Goal: Information Seeking & Learning: Learn about a topic

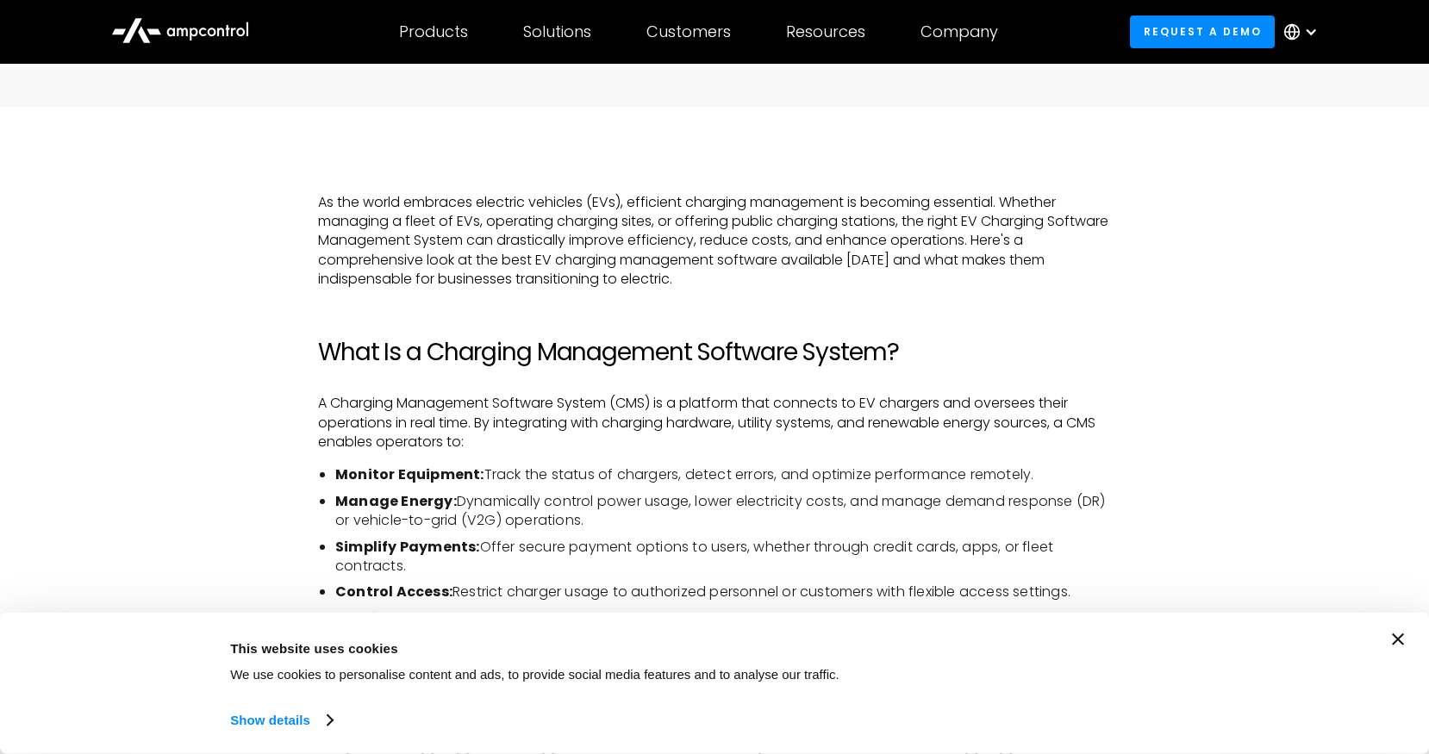
scroll to position [1059, 0]
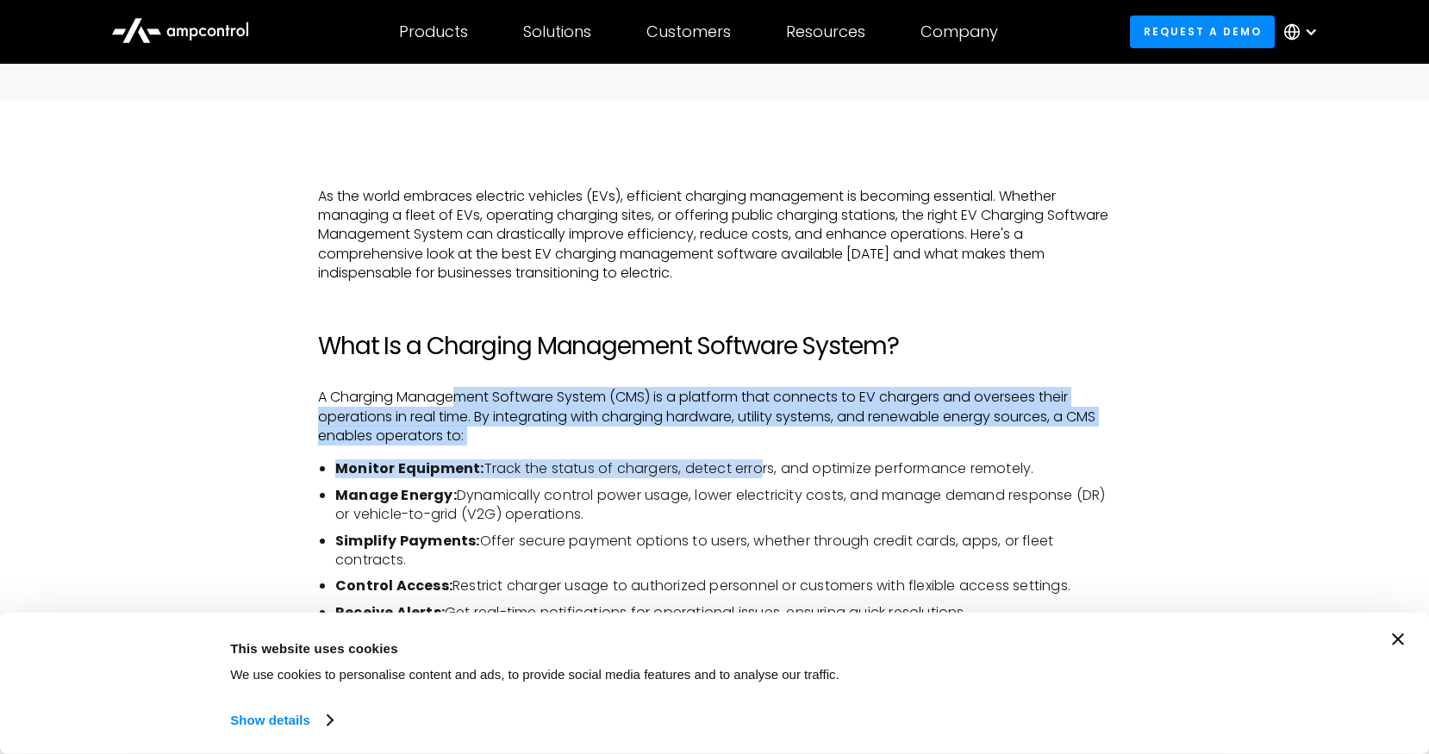
drag, startPoint x: 623, startPoint y: 421, endPoint x: 755, endPoint y: 472, distance: 141.4
click at [755, 472] on li "Monitor Equipment: Track the status of chargers, detect errors, and optimize pe…" at bounding box center [723, 468] width 776 height 19
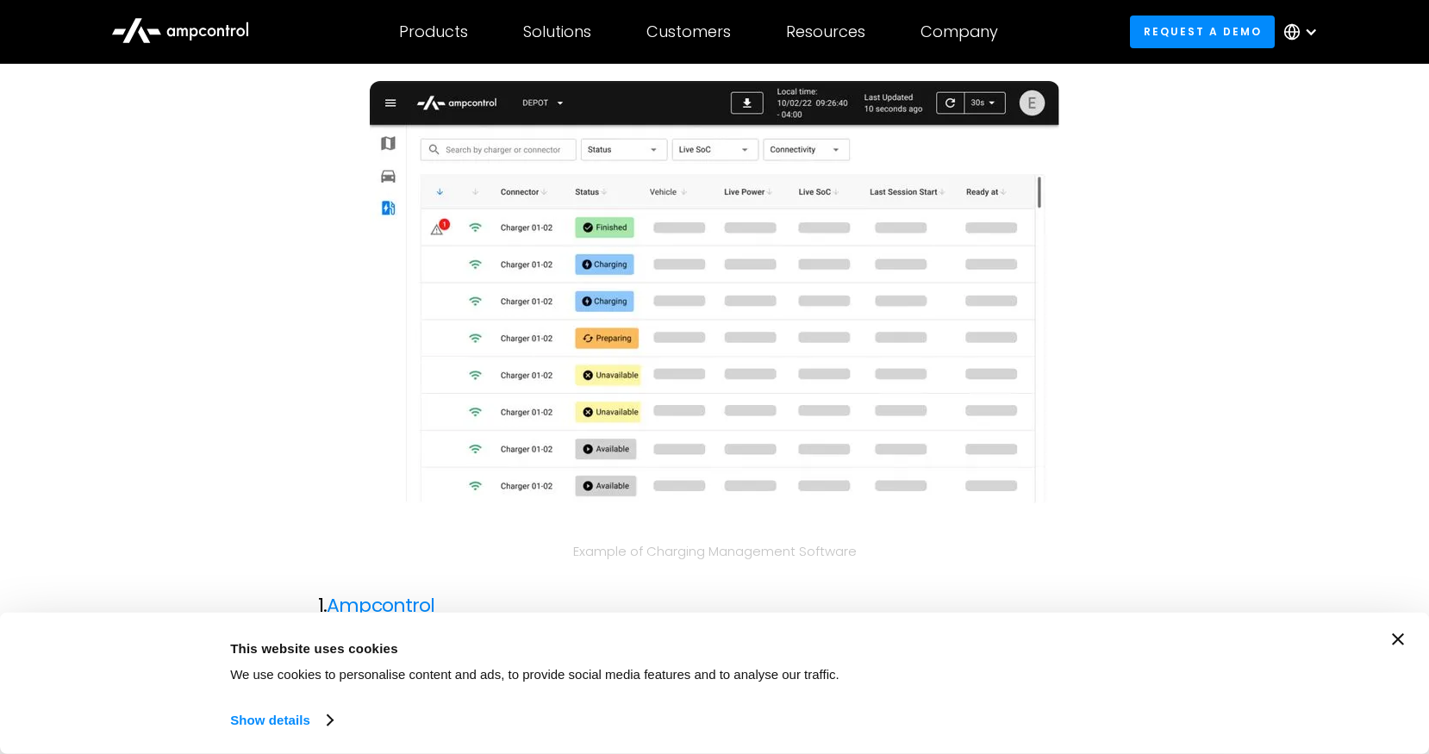
scroll to position [1798, 0]
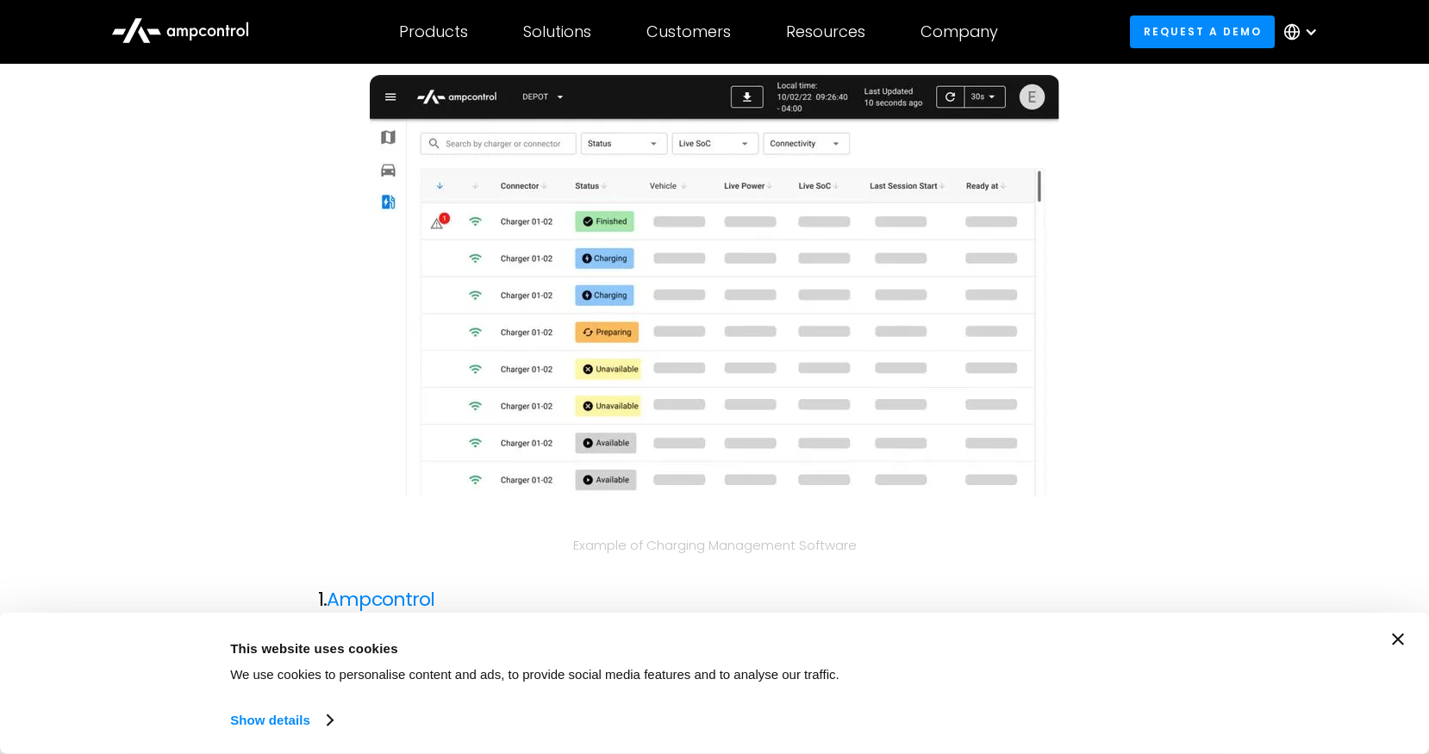
click at [1403, 637] on icon "Close banner" at bounding box center [1398, 640] width 12 height 12
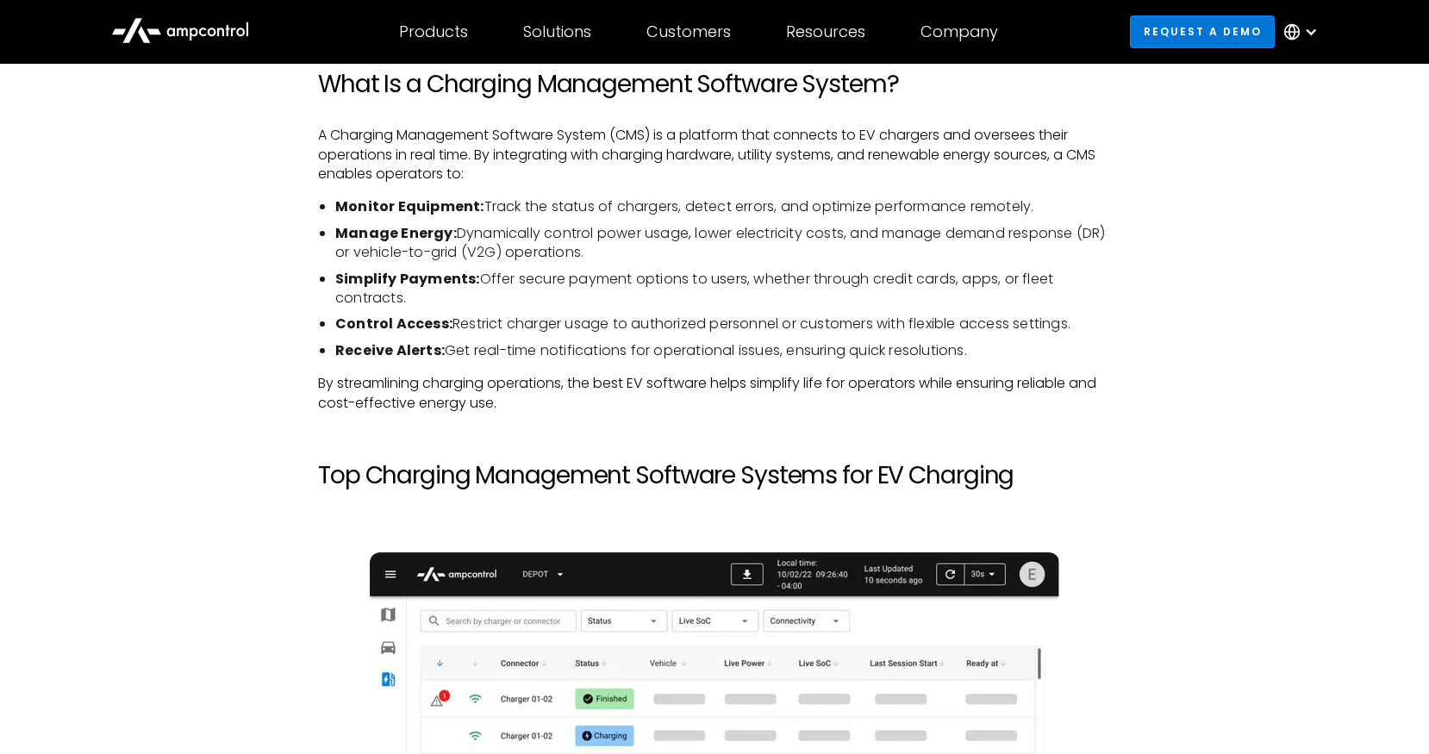
scroll to position [1323, 0]
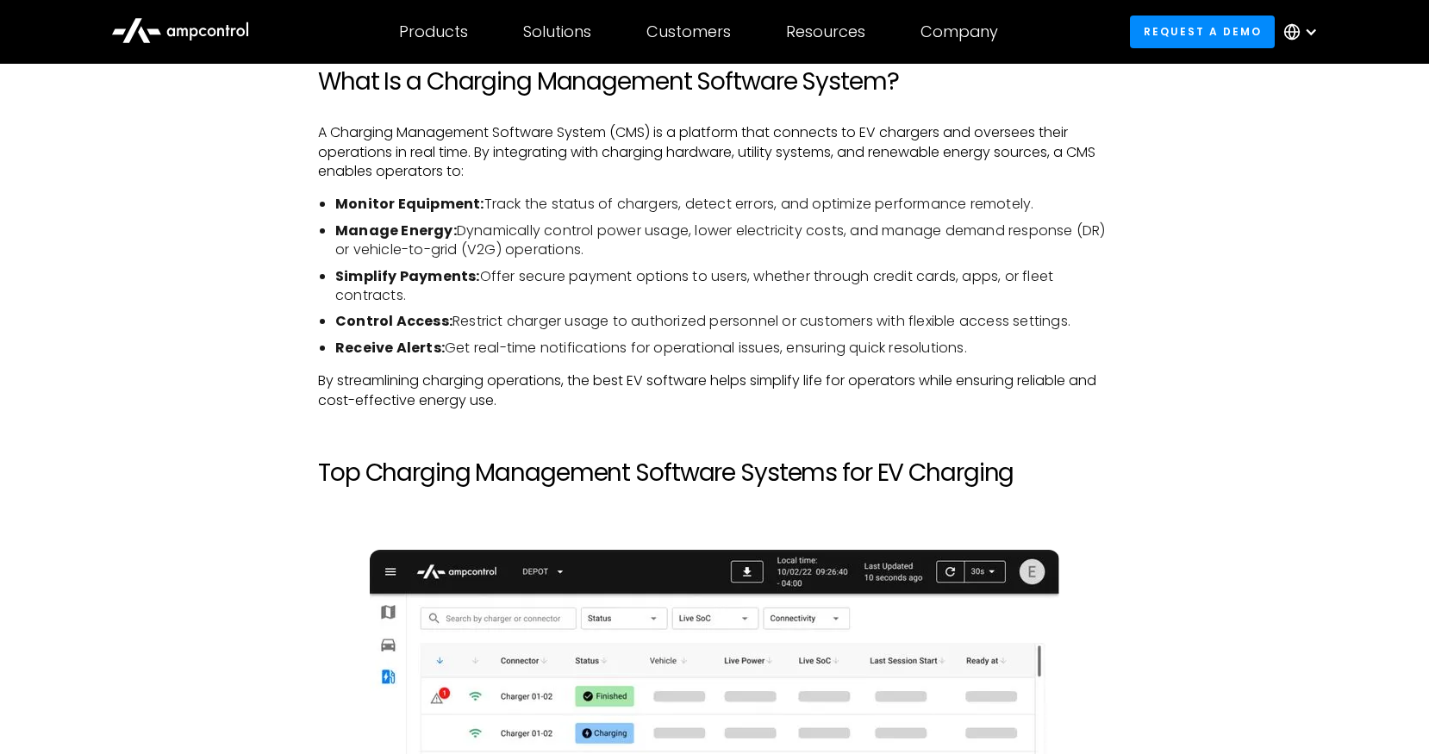
drag, startPoint x: 815, startPoint y: 322, endPoint x: 1006, endPoint y: 358, distance: 193.8
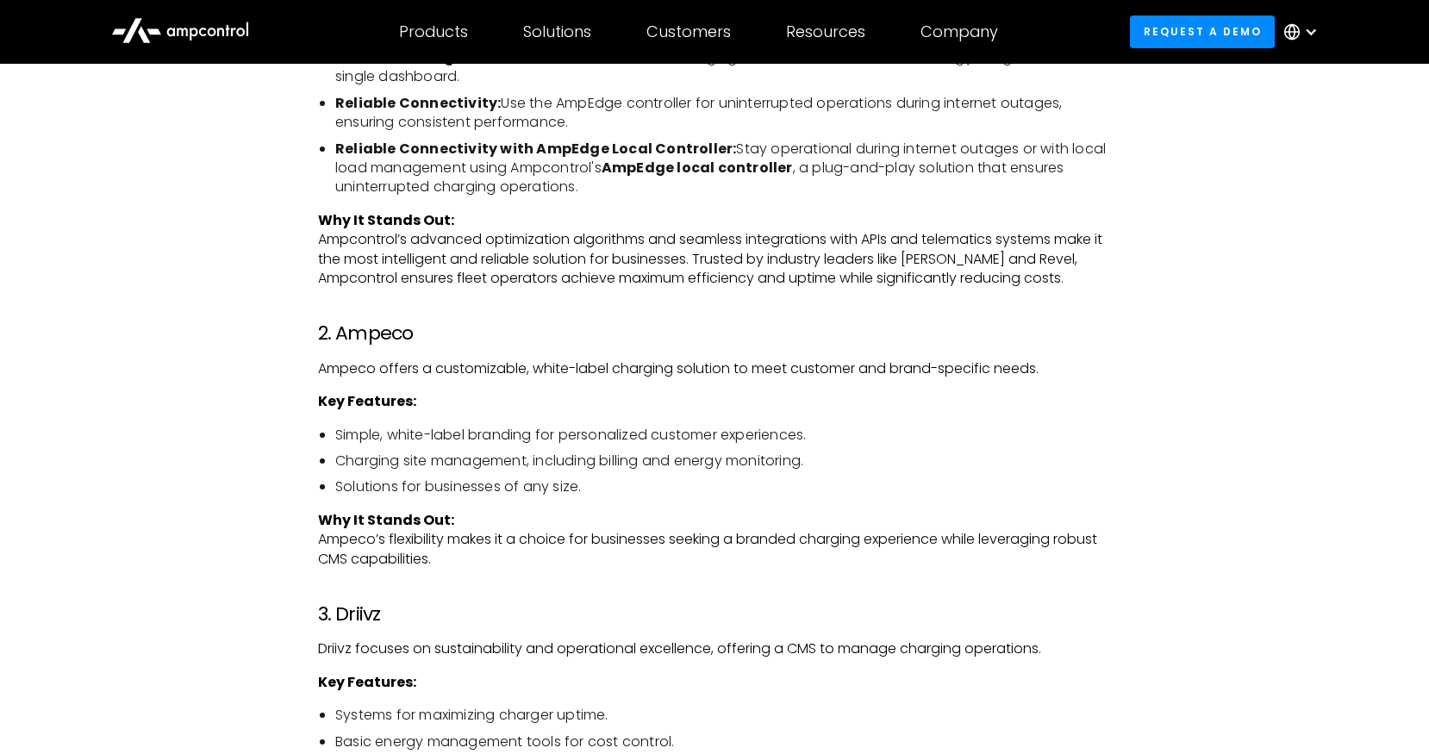
scroll to position [2554, 0]
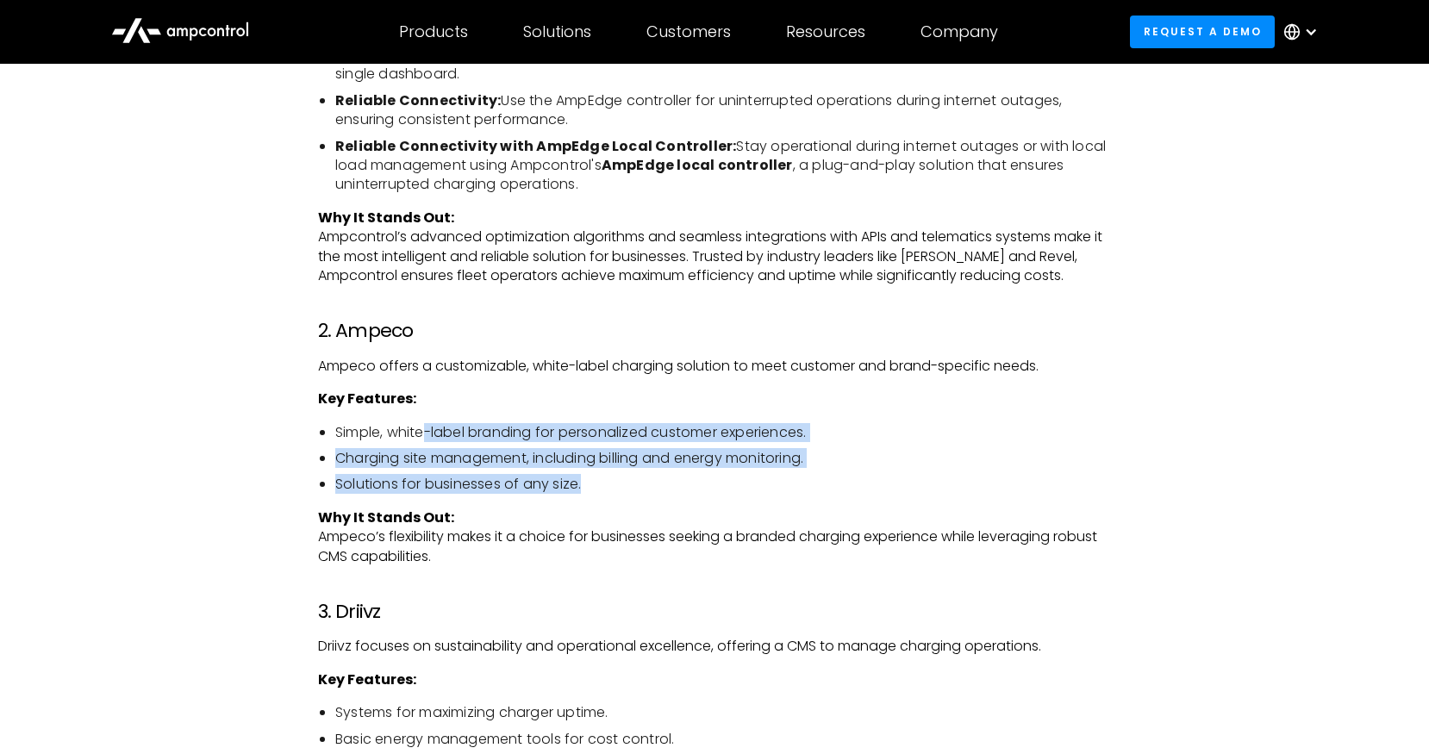
drag, startPoint x: 461, startPoint y: 443, endPoint x: 615, endPoint y: 483, distance: 159.3
click at [615, 483] on ul "Simple, white-label branding for personalized customer experiences. Charging si…" at bounding box center [714, 459] width 793 height 72
click at [615, 483] on li "Solutions for businesses of any size." at bounding box center [723, 484] width 776 height 19
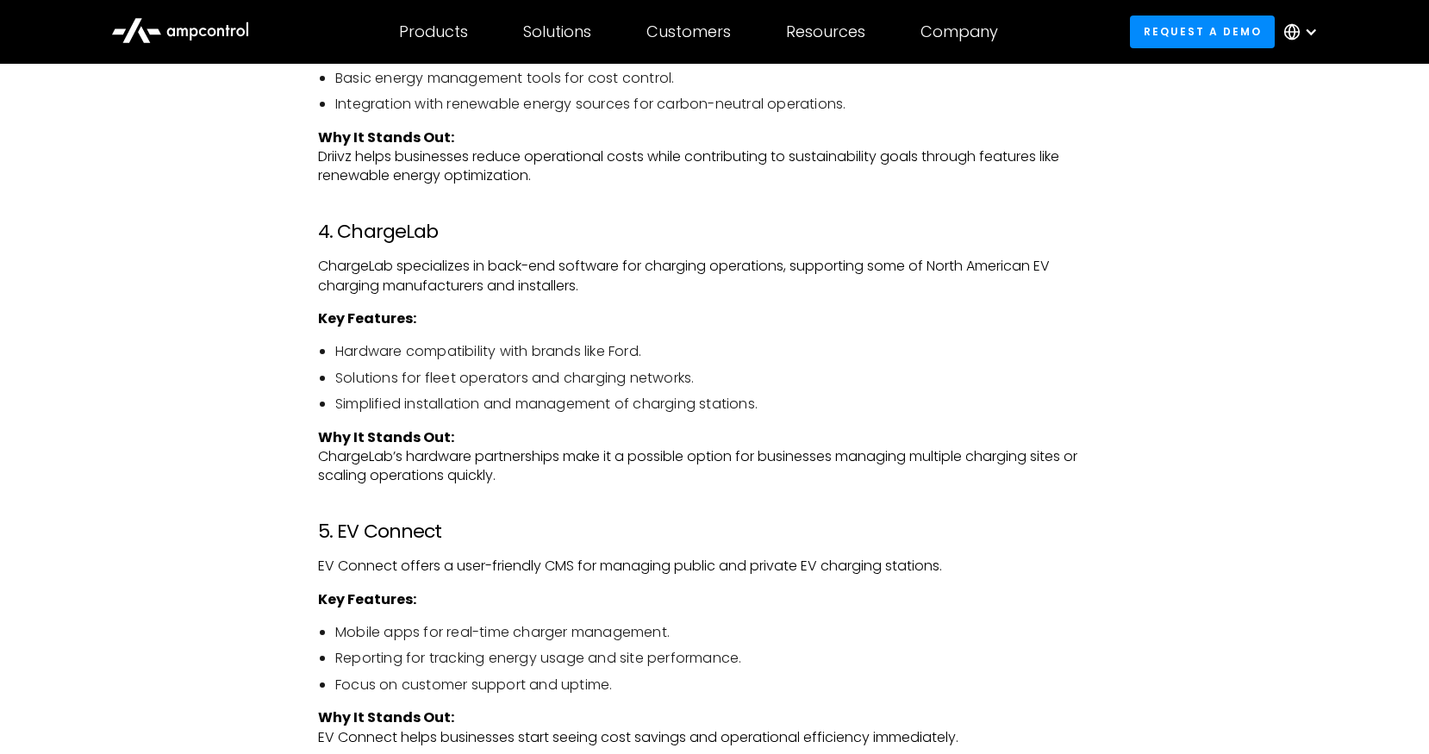
scroll to position [3216, 0]
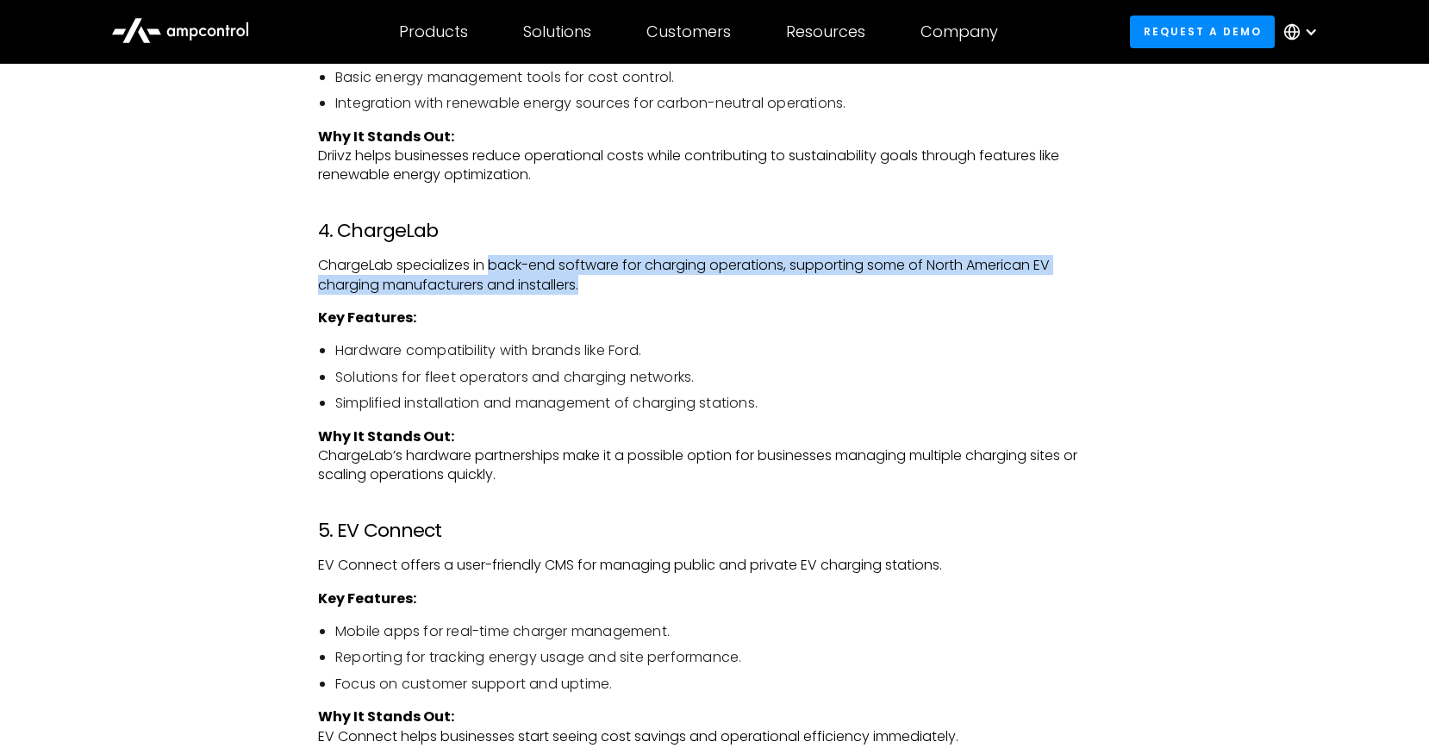
drag, startPoint x: 619, startPoint y: 282, endPoint x: 692, endPoint y: 295, distance: 74.4
click at [692, 295] on div "As the world embraces electric vehicles (EVs), efficient charging management is…" at bounding box center [714, 437] width 793 height 4816
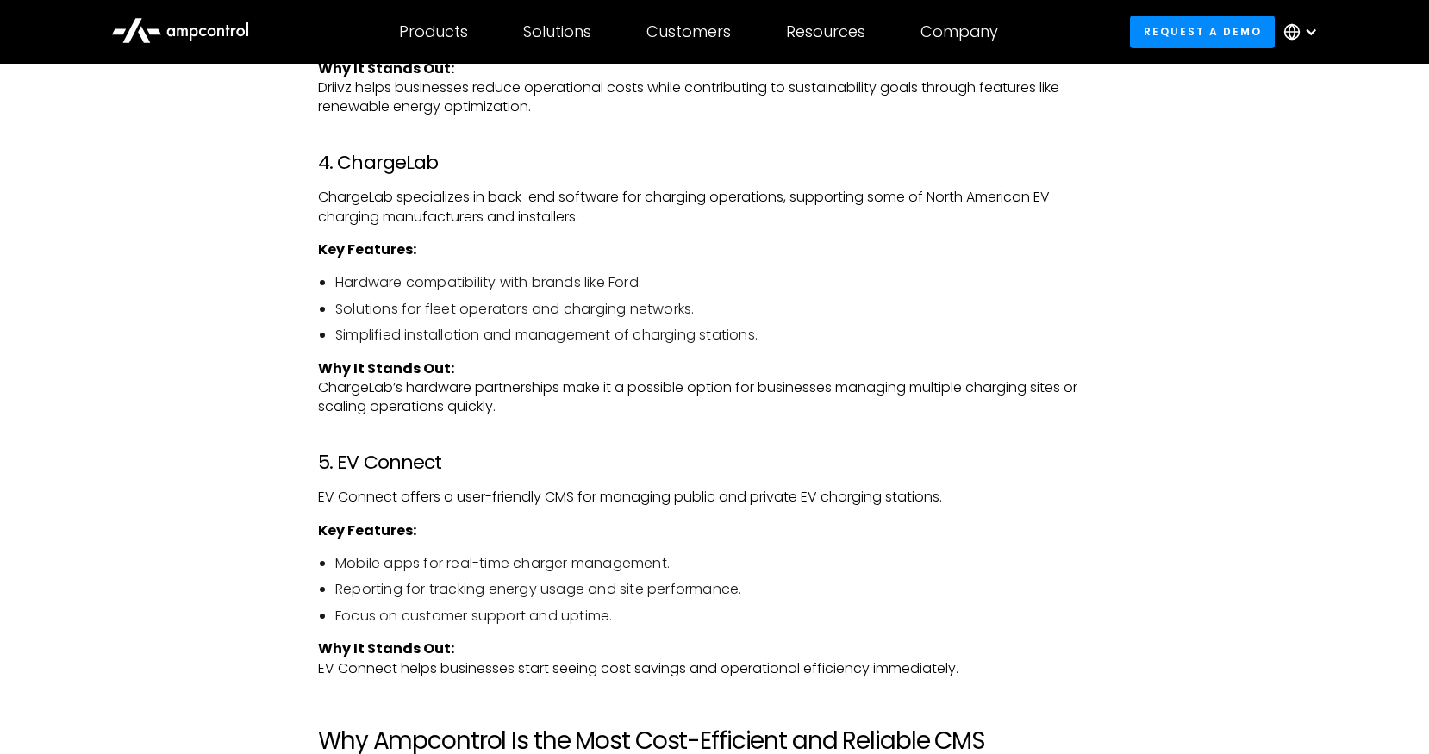
scroll to position [3287, 0]
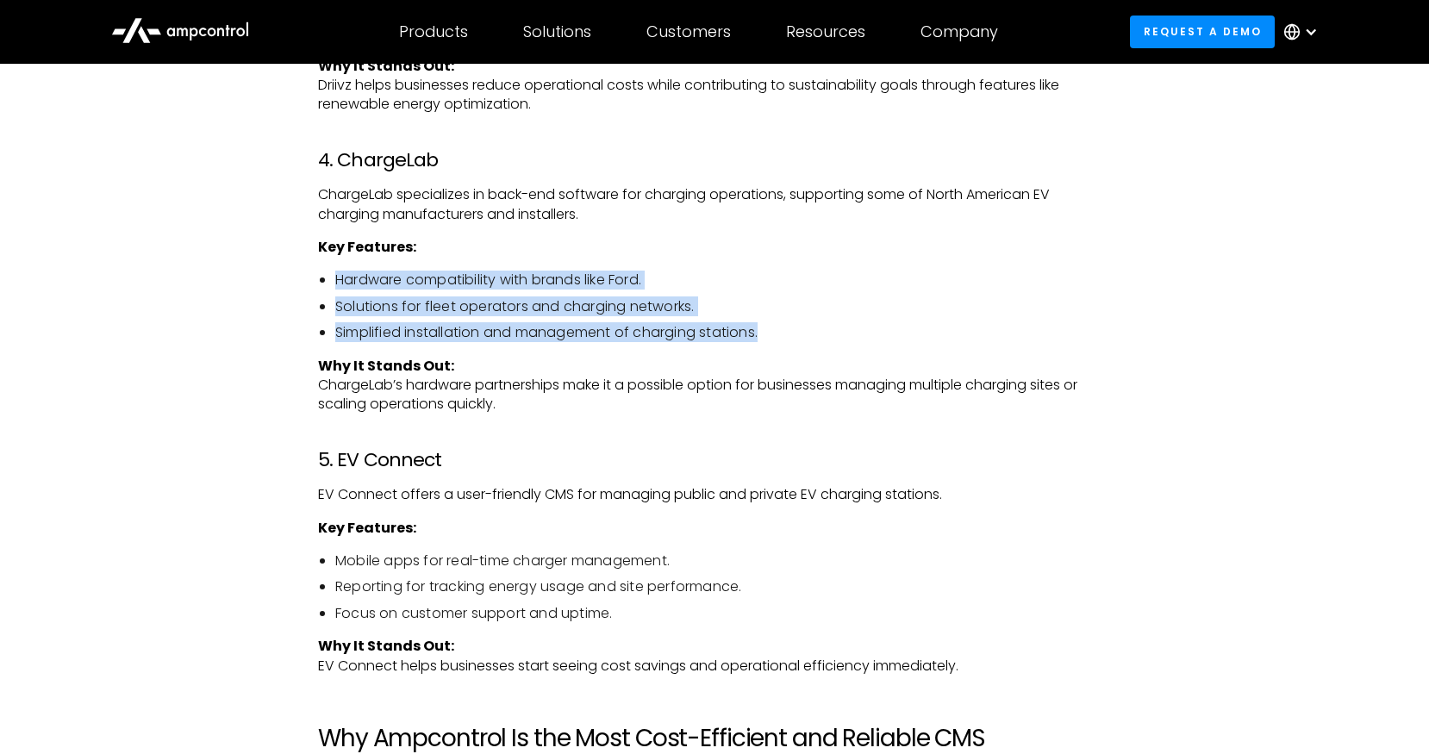
drag, startPoint x: 403, startPoint y: 264, endPoint x: 746, endPoint y: 346, distance: 352.7
click at [746, 346] on div "As the world embraces electric vehicles (EVs), efficient charging management is…" at bounding box center [714, 367] width 793 height 4816
click at [747, 346] on div "As the world embraces electric vehicles (EVs), efficient charging management is…" at bounding box center [714, 367] width 793 height 4816
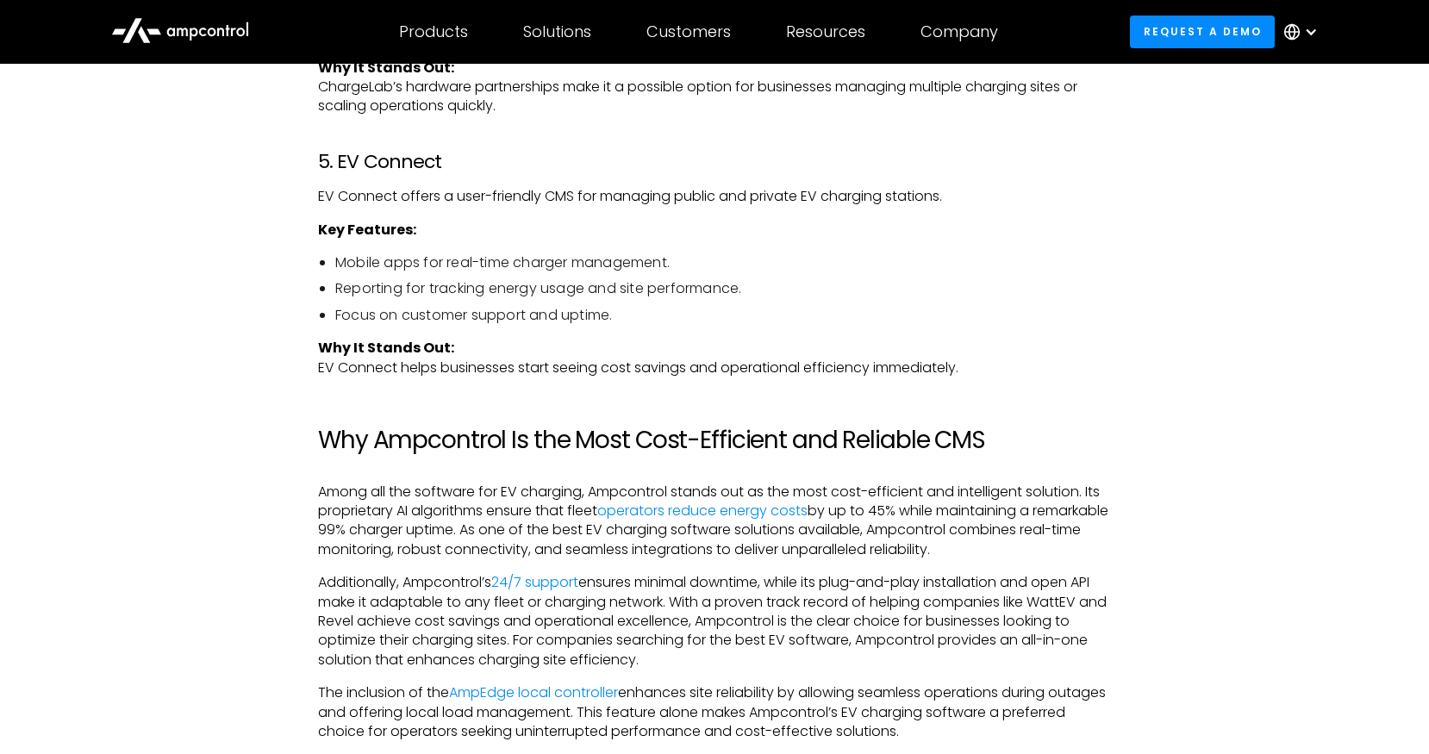
scroll to position [3583, 0]
